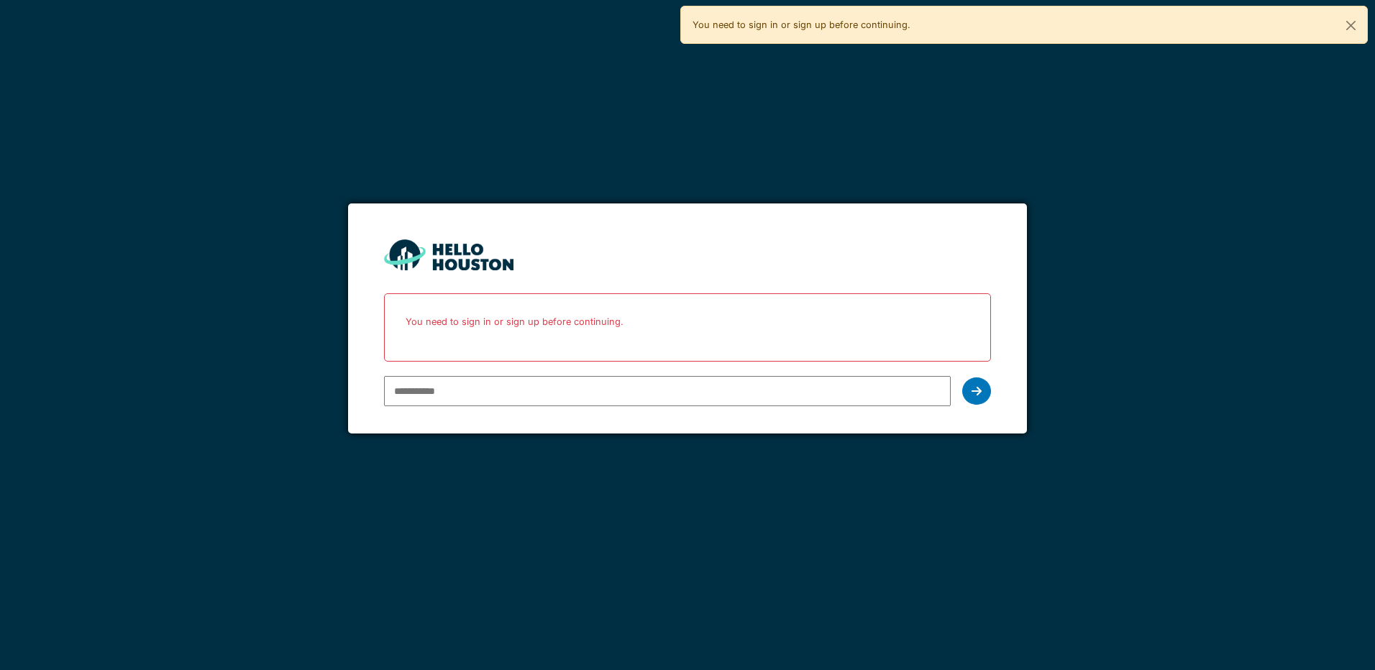
click at [424, 401] on input "email" at bounding box center [667, 391] width 566 height 30
click at [437, 391] on input "email" at bounding box center [667, 391] width 566 height 30
type input "*"
click at [521, 319] on p "You need to sign in or sign up before continuing." at bounding box center [687, 322] width 588 height 38
click at [447, 396] on input "*" at bounding box center [667, 391] width 566 height 30
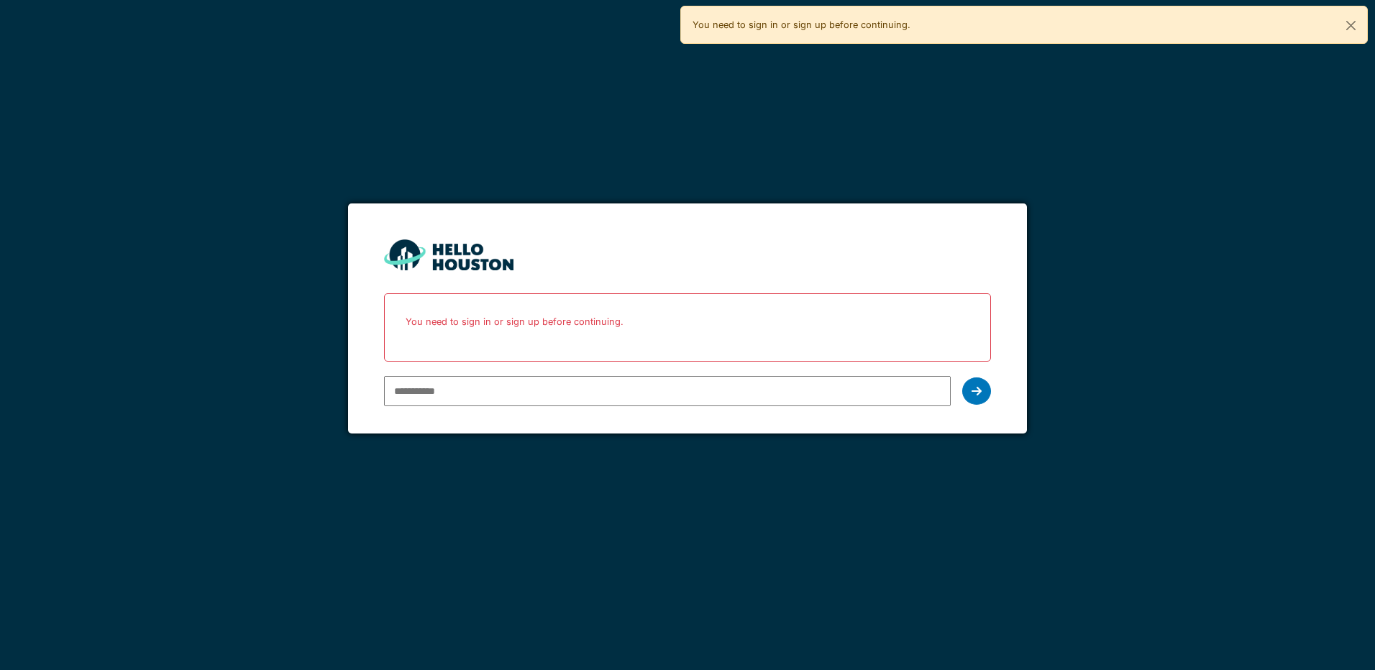
click at [403, 391] on input "email" at bounding box center [667, 391] width 566 height 30
click at [576, 230] on form "You don't seem to have an account yet. Please follow the link given by your com…" at bounding box center [687, 319] width 678 height 231
click at [435, 388] on input "email" at bounding box center [667, 391] width 566 height 30
type input "**********"
click at [976, 400] on div at bounding box center [976, 391] width 29 height 27
